Goal: Find specific page/section: Find specific page/section

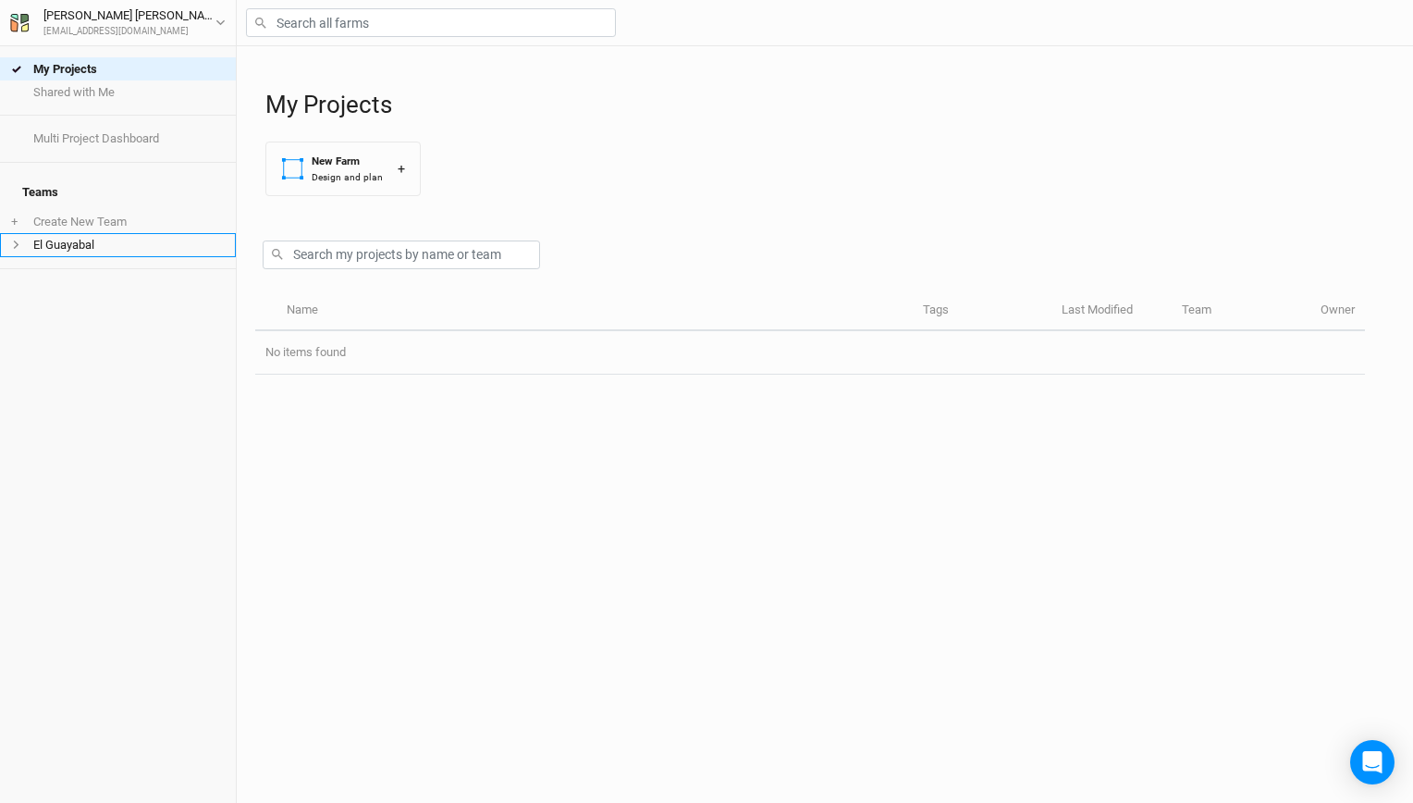
click at [67, 233] on li "El Guayabal" at bounding box center [118, 244] width 236 height 23
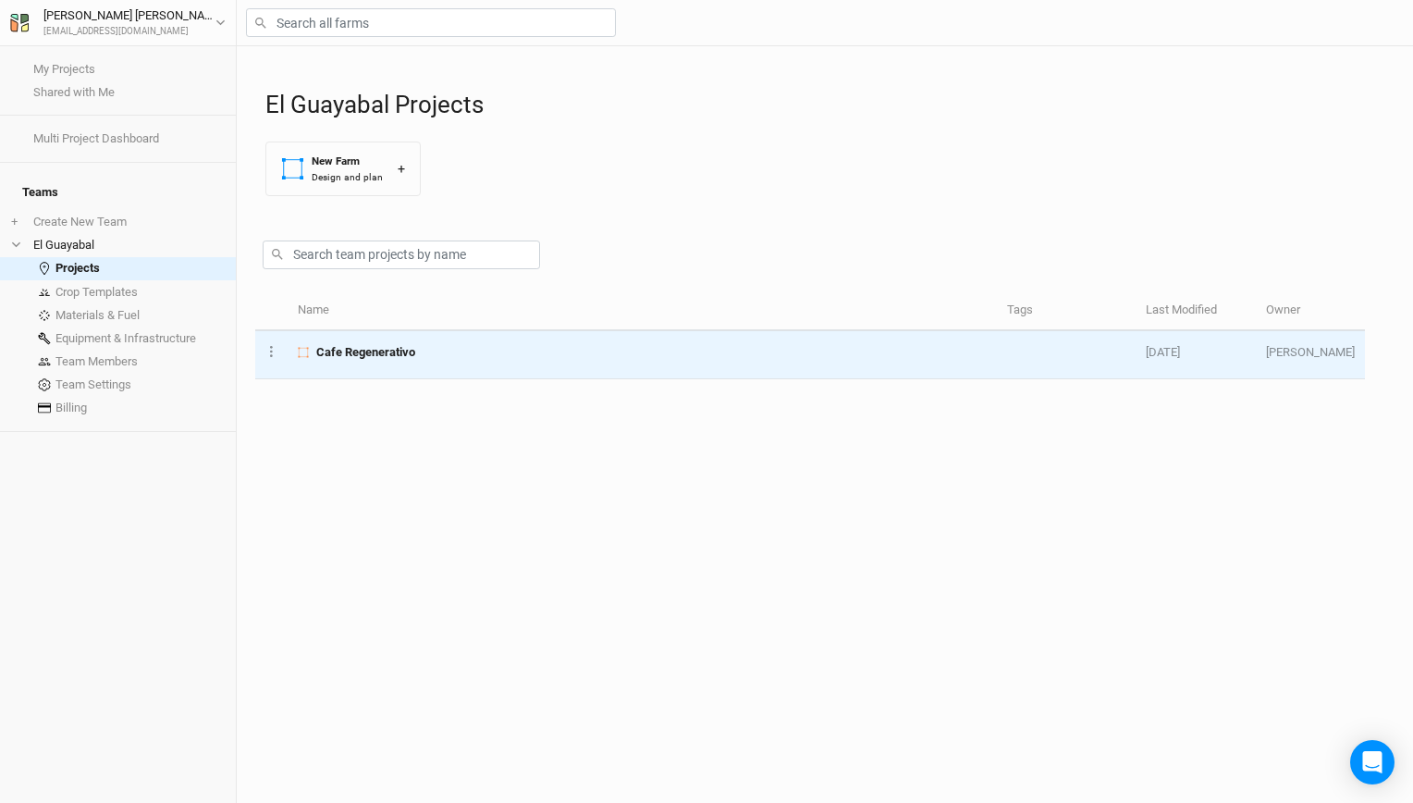
click at [400, 356] on span "Cafe Regenerativo" at bounding box center [365, 352] width 99 height 17
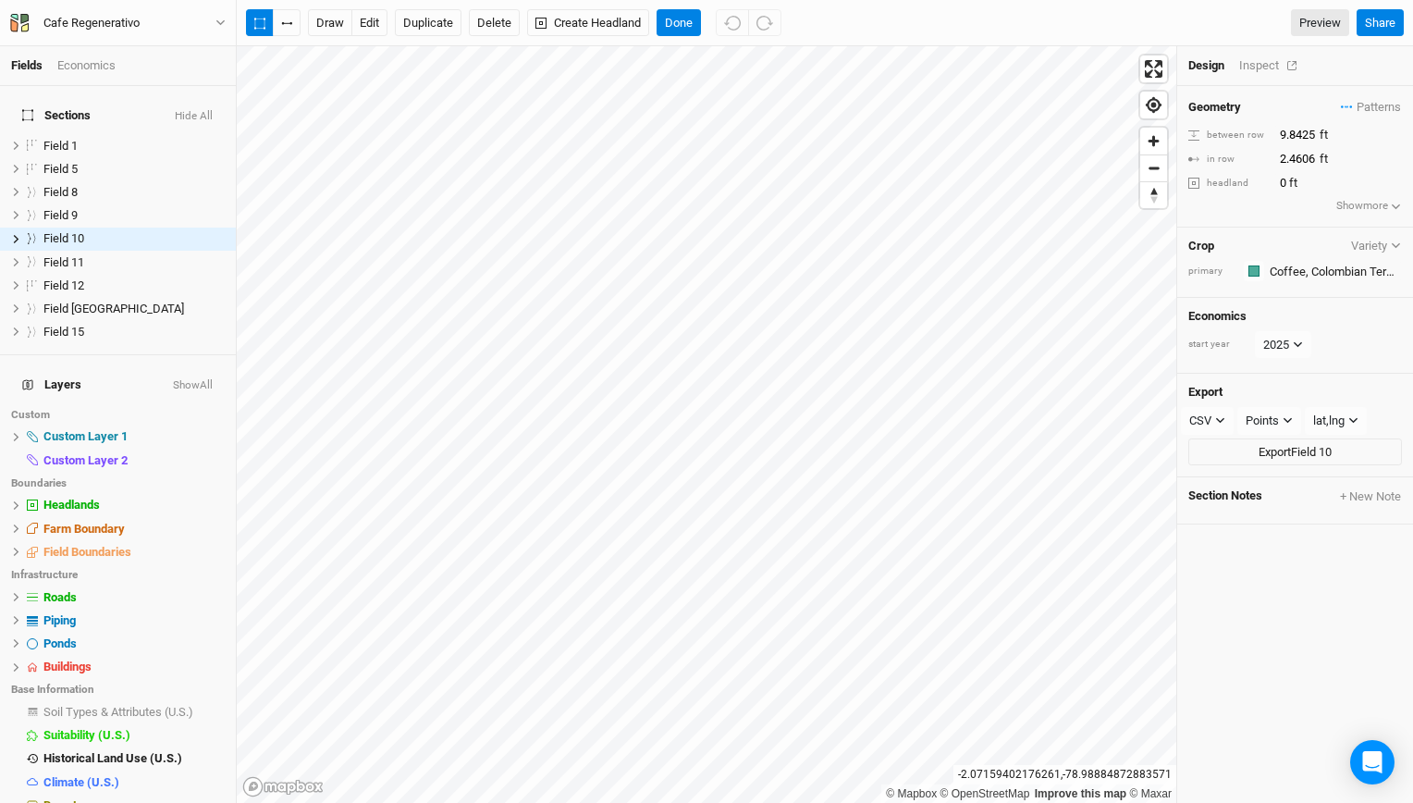
click at [1273, 70] on div "Inspect" at bounding box center [1272, 65] width 66 height 17
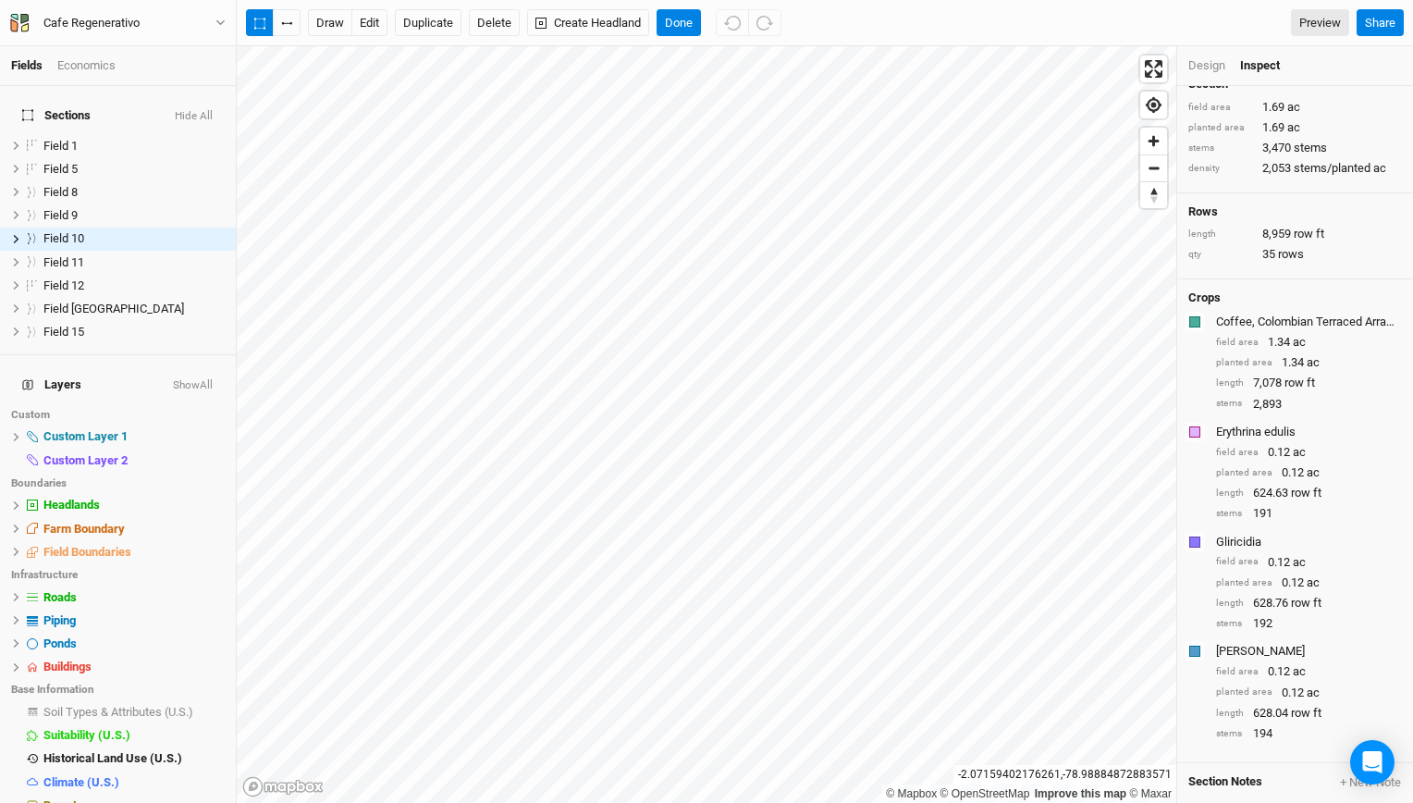
scroll to position [39, 0]
